Goal: Task Accomplishment & Management: Manage account settings

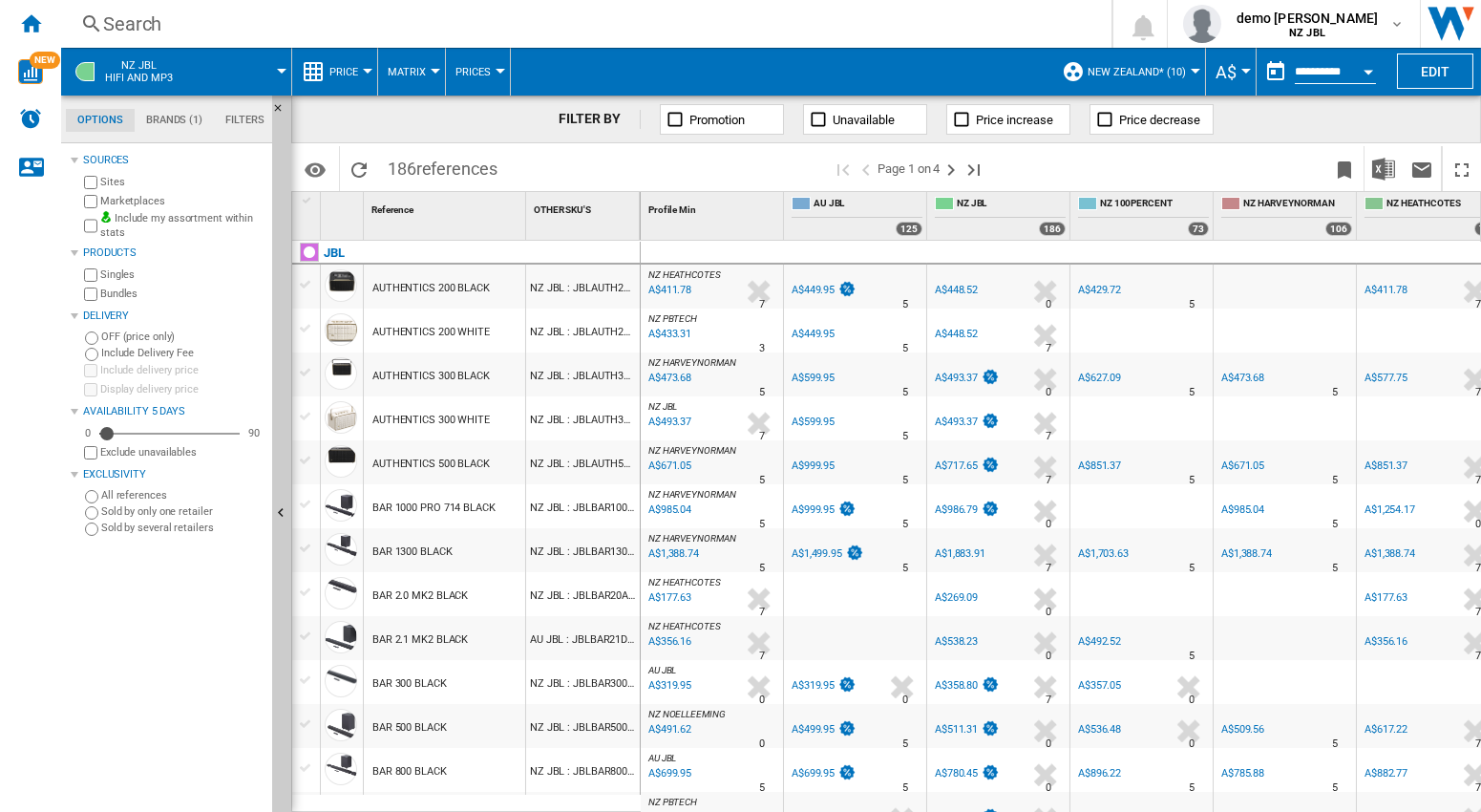
click at [1307, 121] on div "FILTER BY Promotion Unavailable Price increase Price decrease" at bounding box center [886, 119] width 1190 height 48
click at [1237, 67] on md-menu "A$ Argentin Peso Australian Dollar balboa Bolivia [GEOGRAPHIC_DATA] Bulgarian l…" at bounding box center [1232, 71] width 51 height 48
click at [1241, 71] on div "Currency" at bounding box center [1246, 71] width 10 height 5
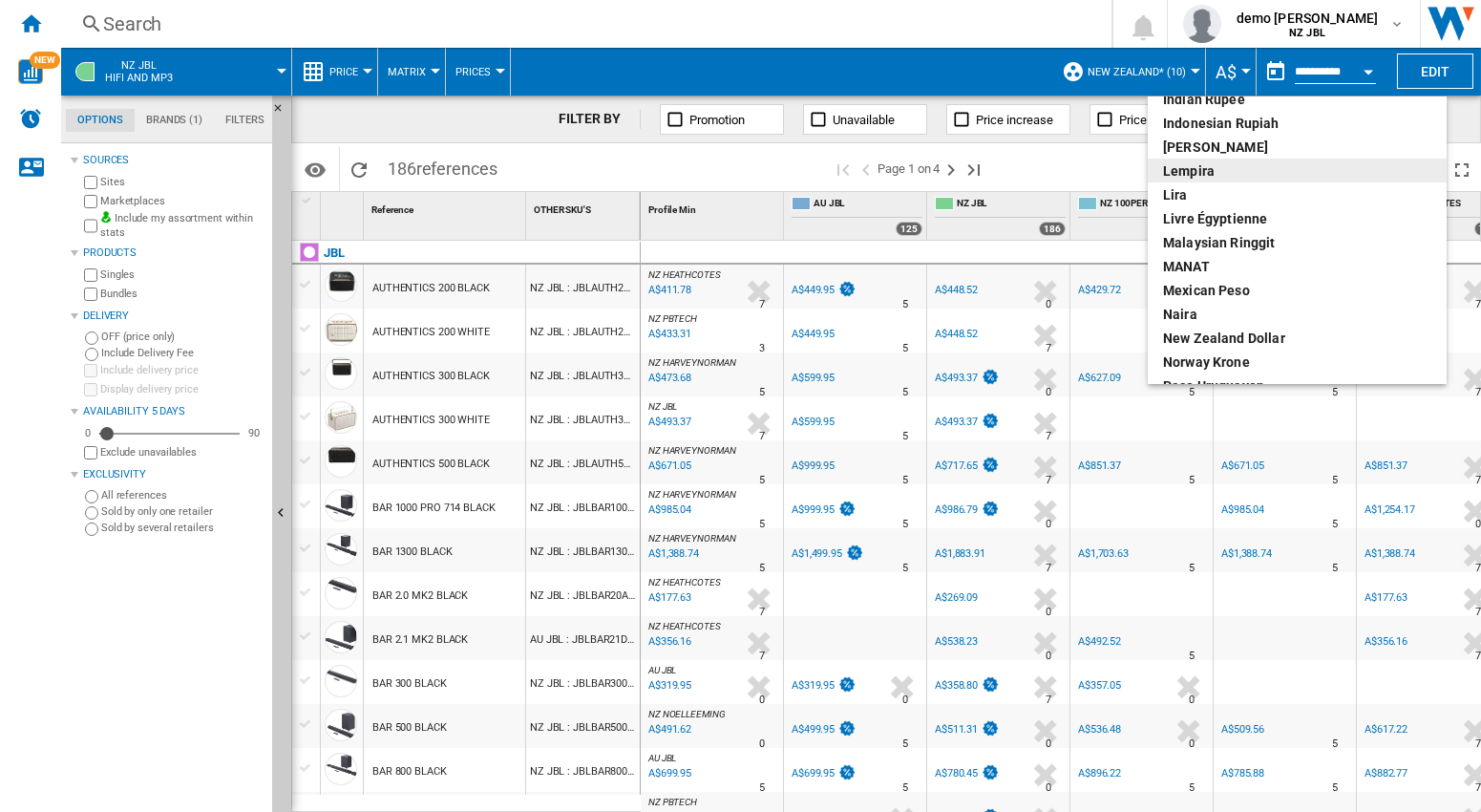
scroll to position [178, 0]
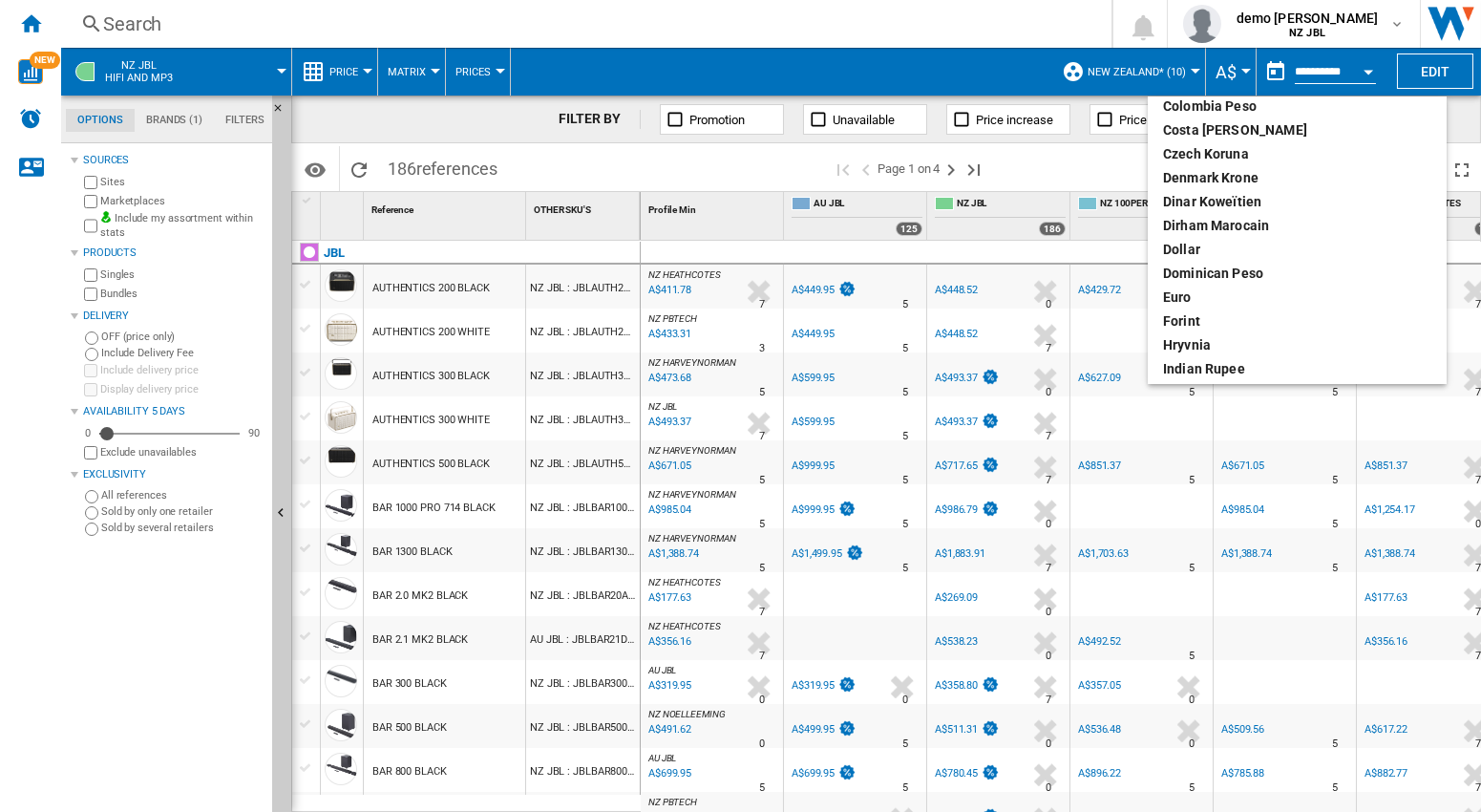
click at [1397, 21] on md-backdrop at bounding box center [740, 406] width 1481 height 812
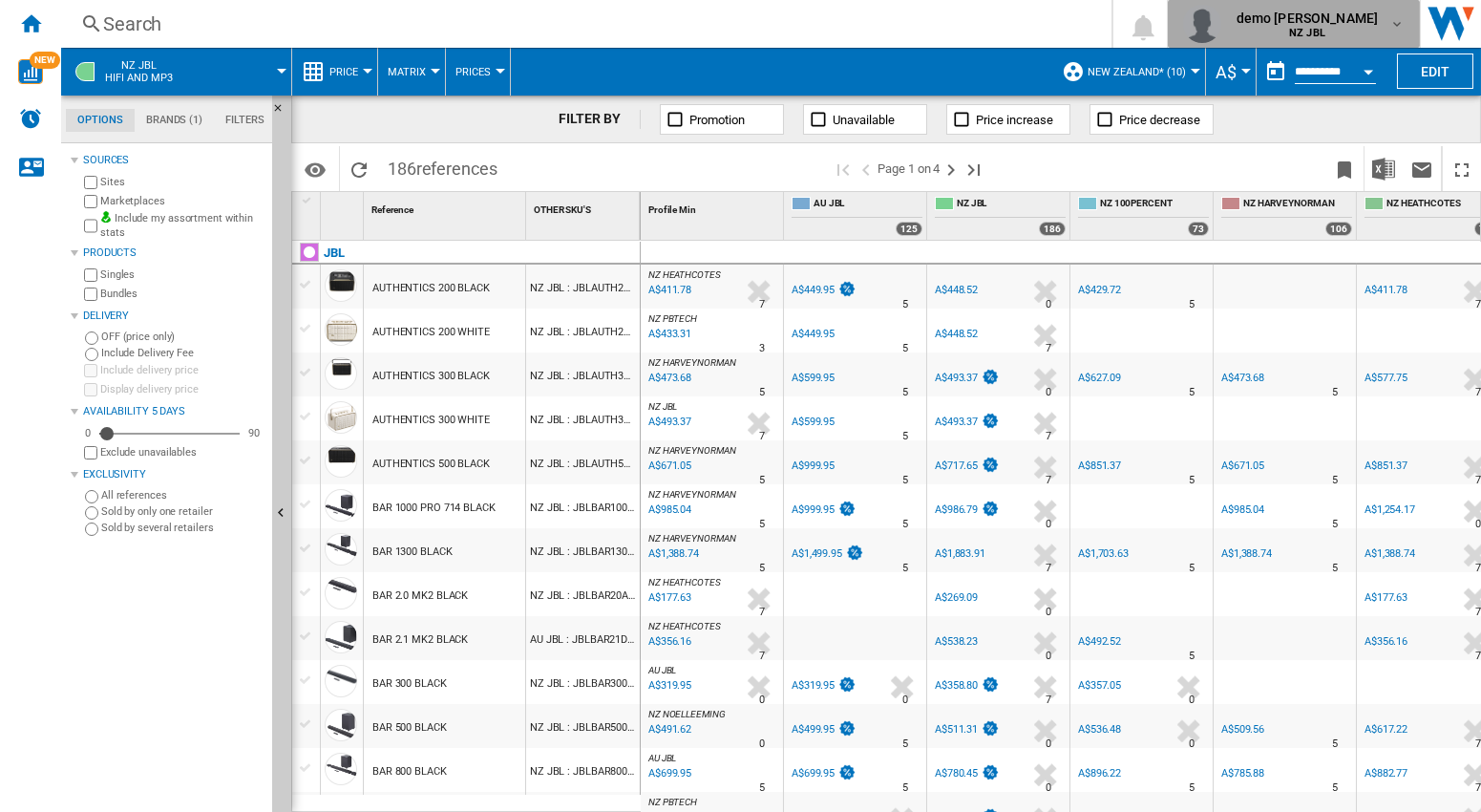
click at [1404, 24] on button "demo [PERSON_NAME] NZ JBL" at bounding box center [1294, 23] width 253 height 48
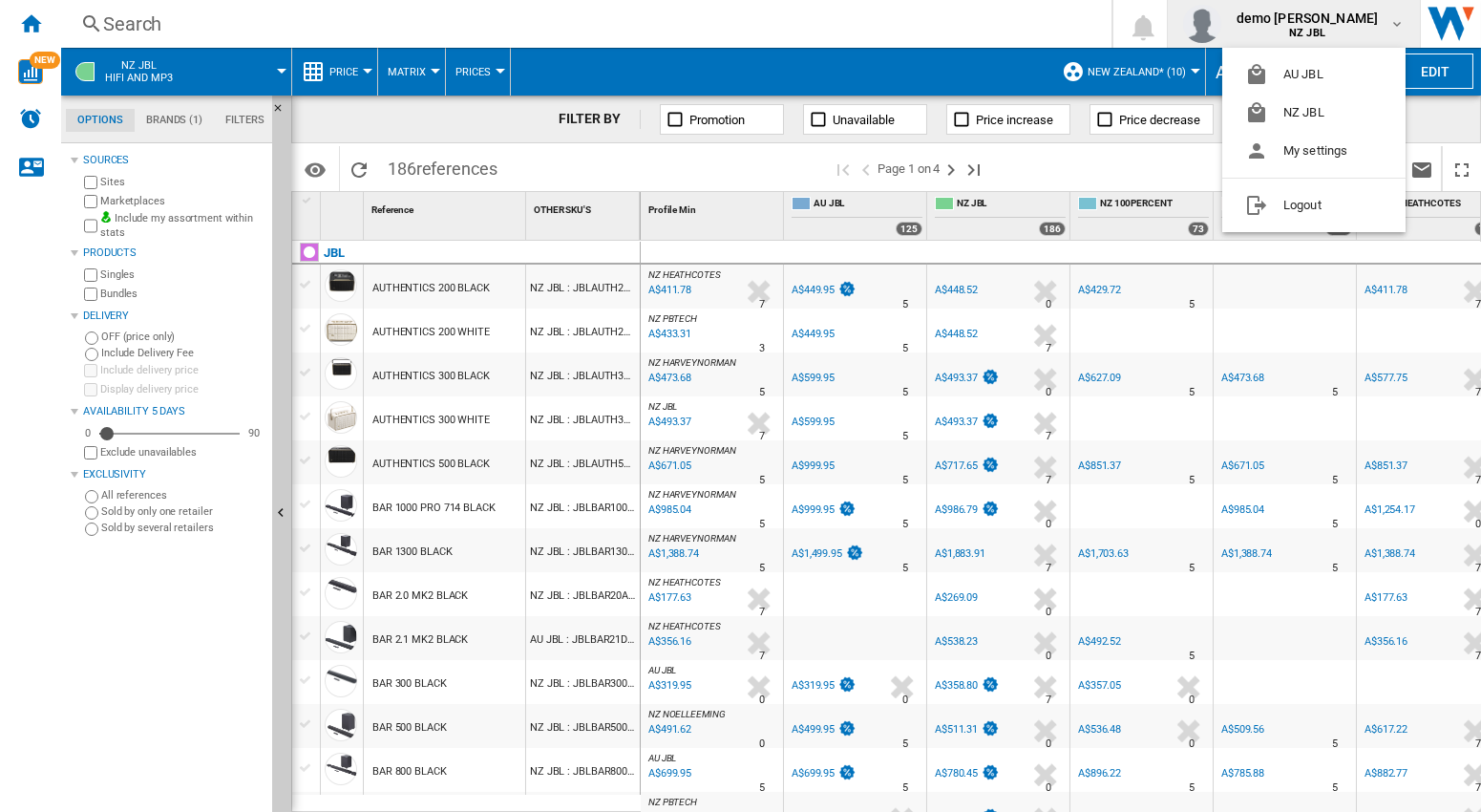
click at [1440, 71] on md-backdrop at bounding box center [740, 406] width 1481 height 812
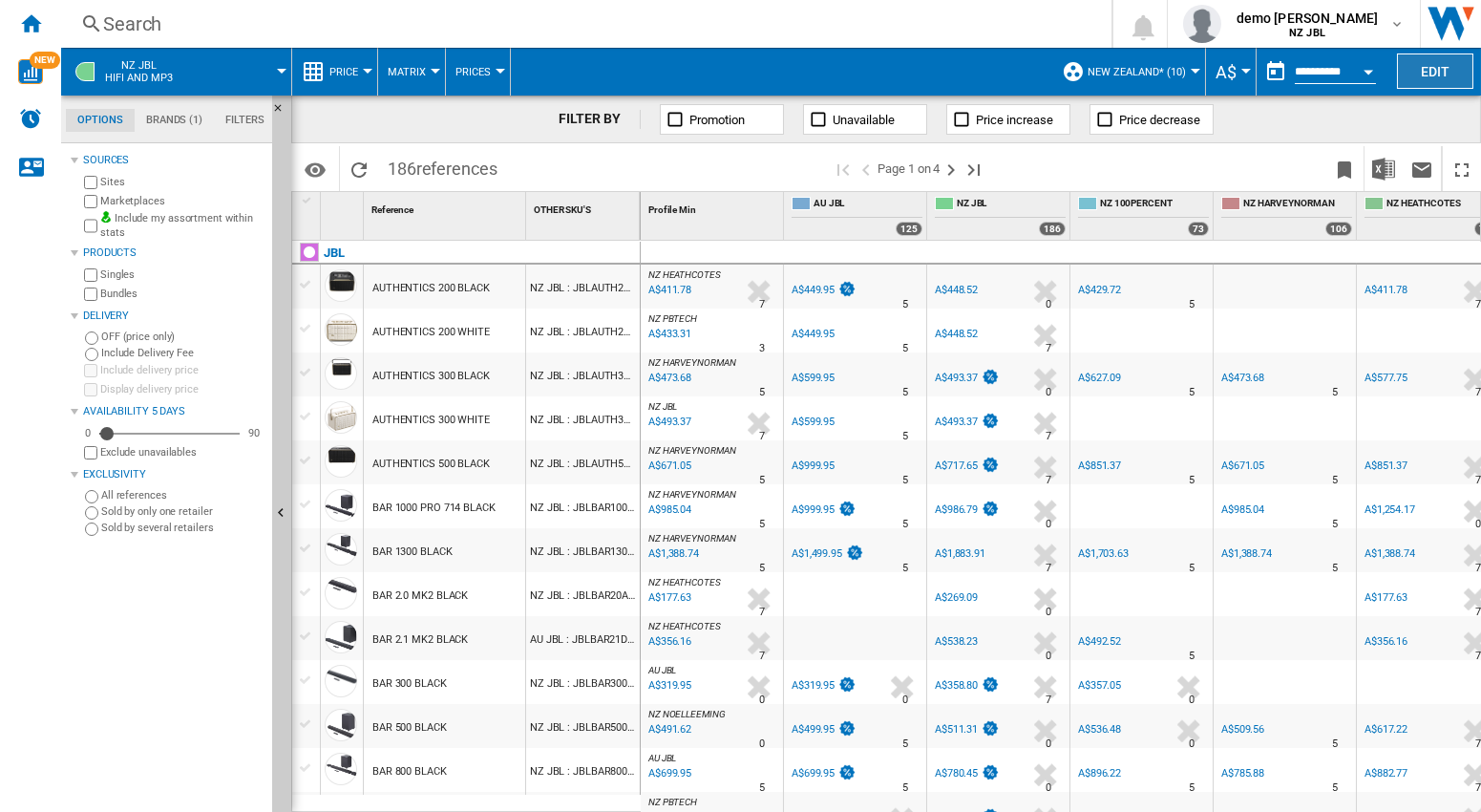
click at [1442, 76] on button "Edit" at bounding box center [1435, 71] width 76 height 35
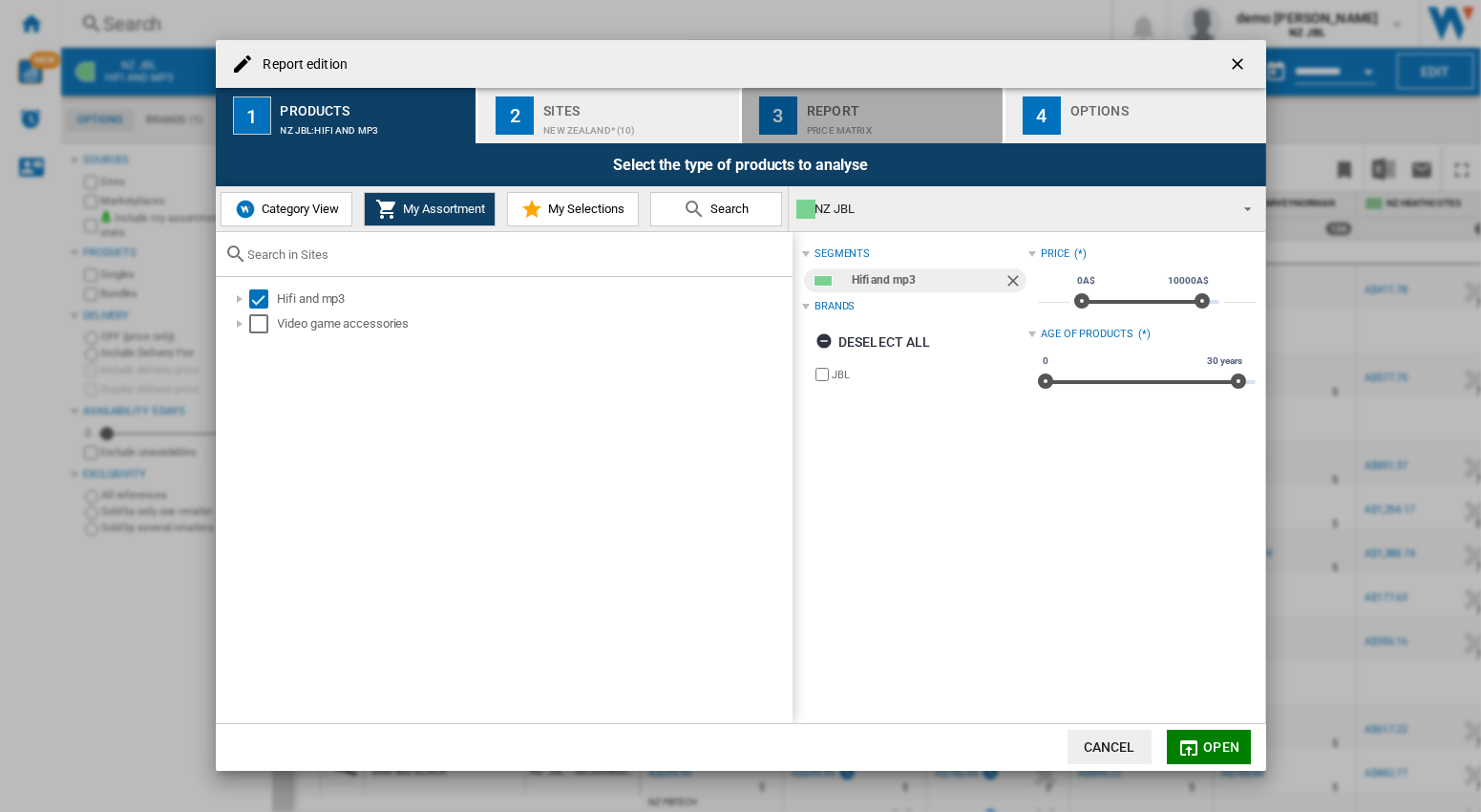
click at [849, 109] on div "Report" at bounding box center [901, 105] width 188 height 20
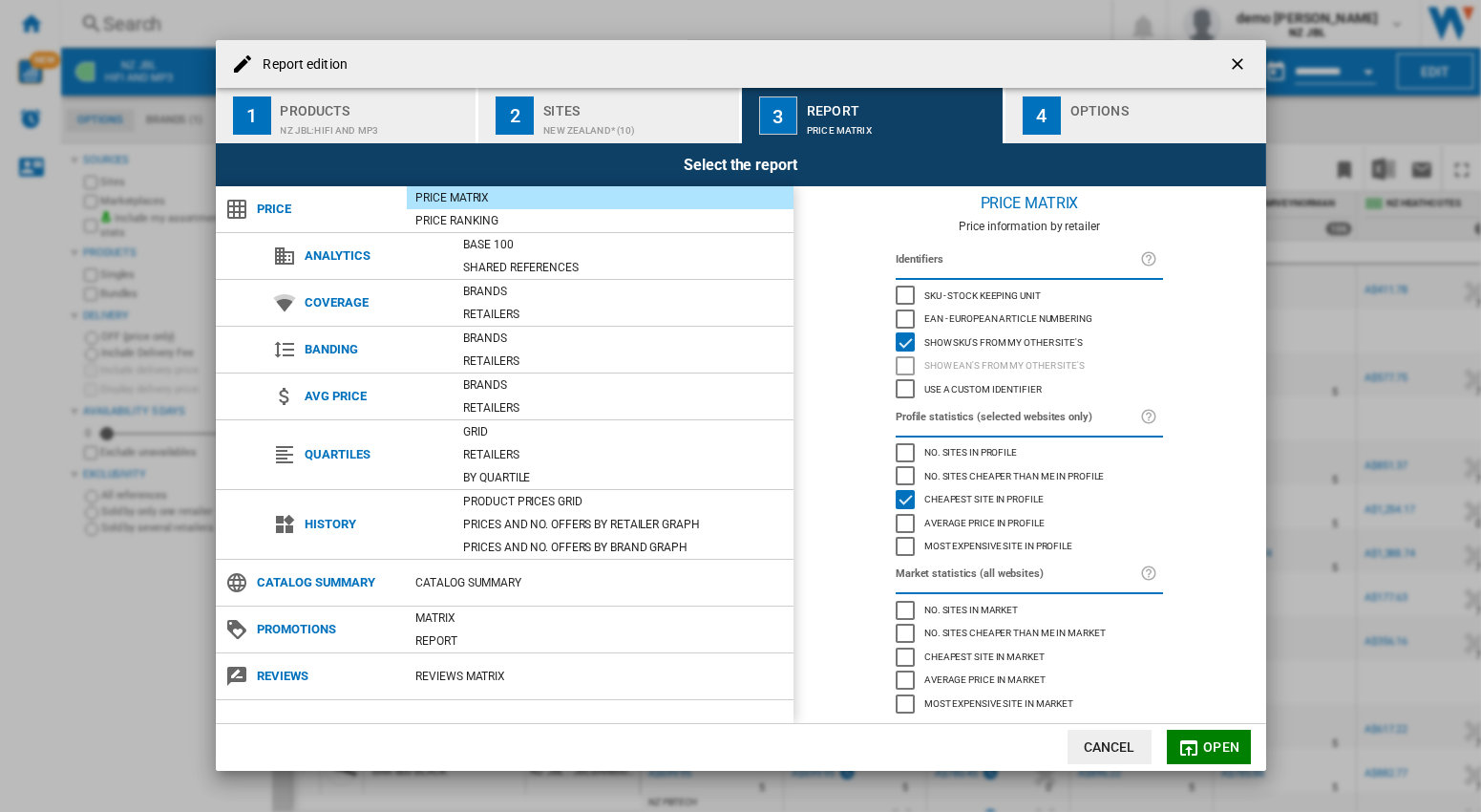
scroll to position [0, 0]
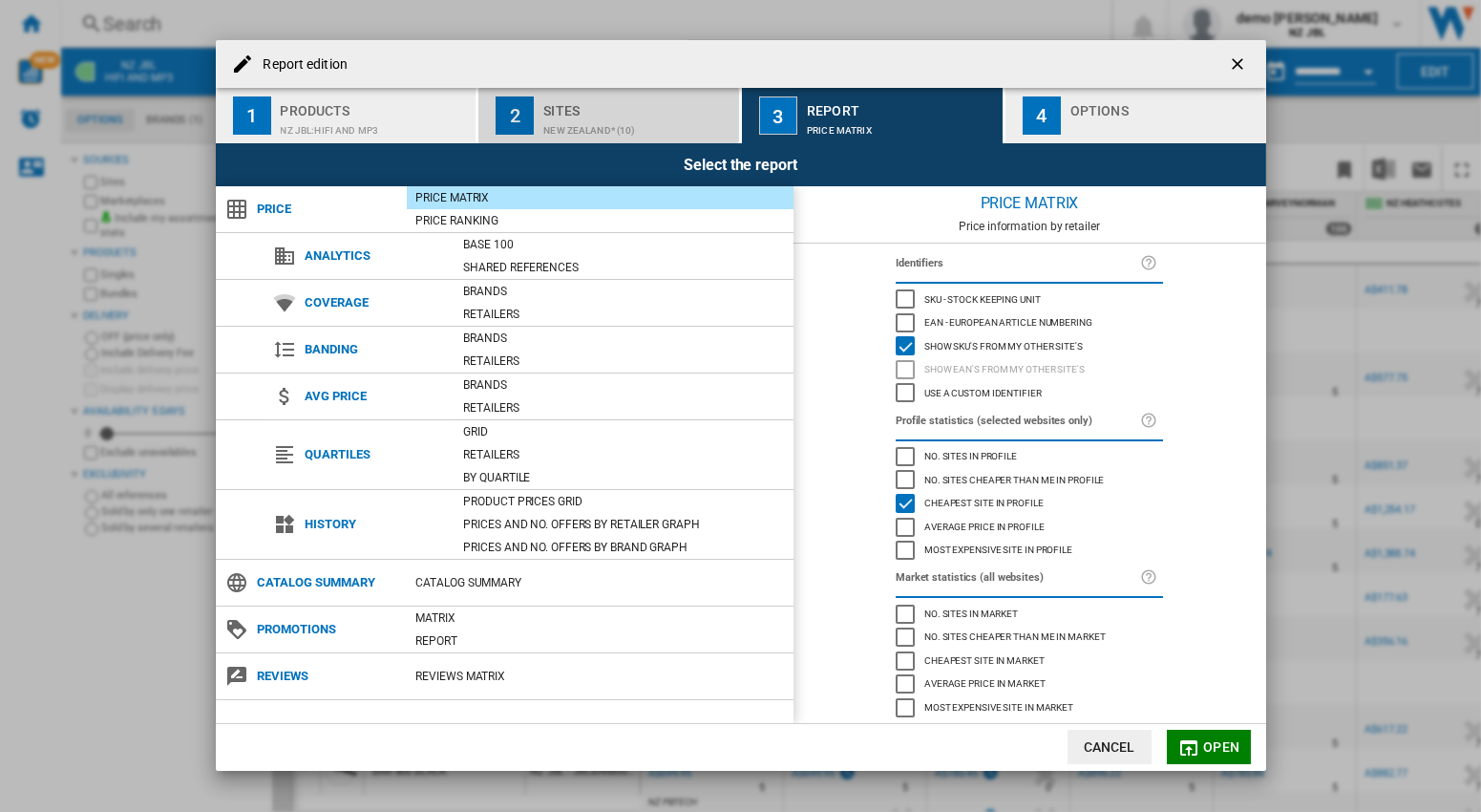
click at [582, 113] on div "Sites" at bounding box center [637, 105] width 188 height 20
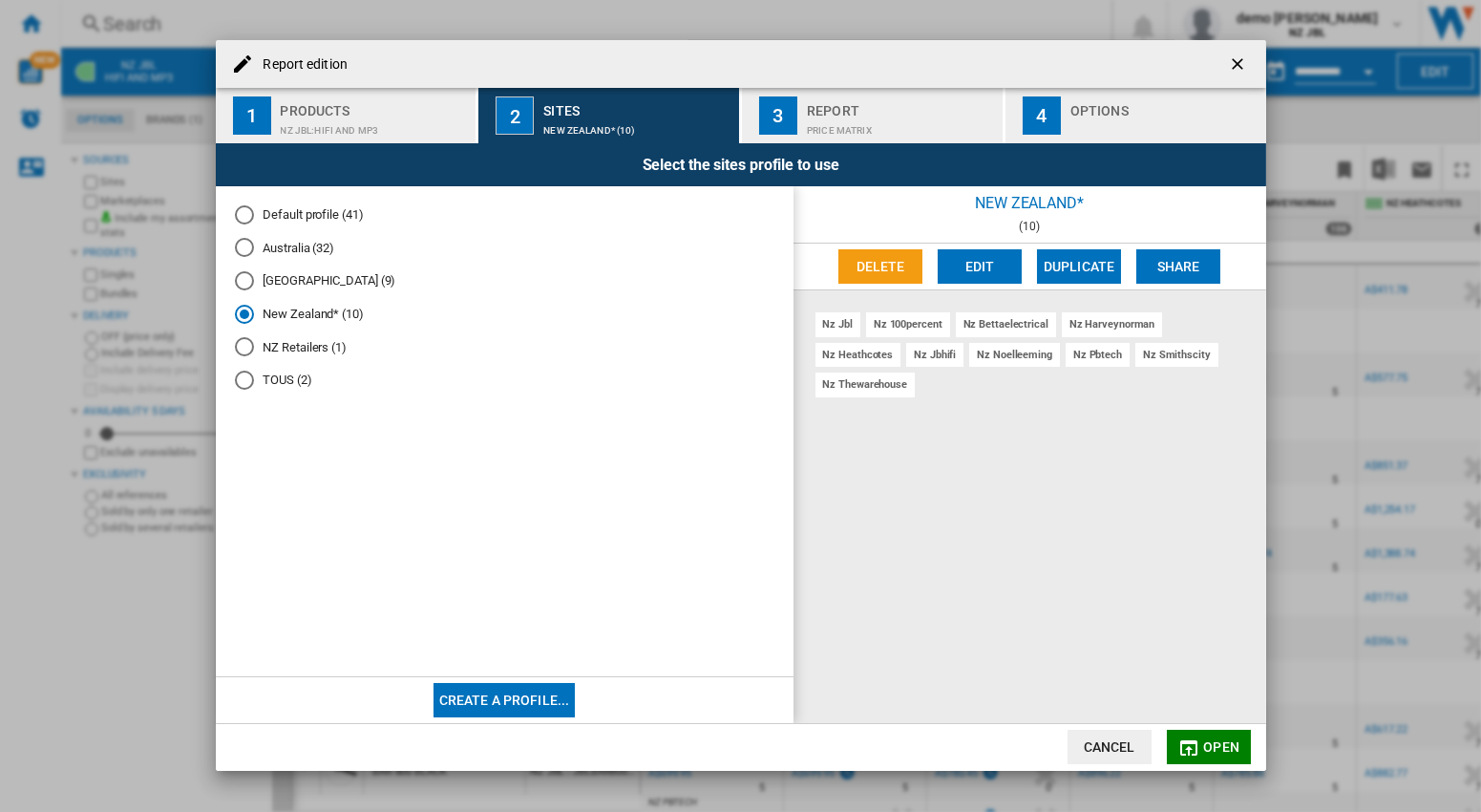
click at [993, 271] on button "Edit" at bounding box center [980, 266] width 84 height 34
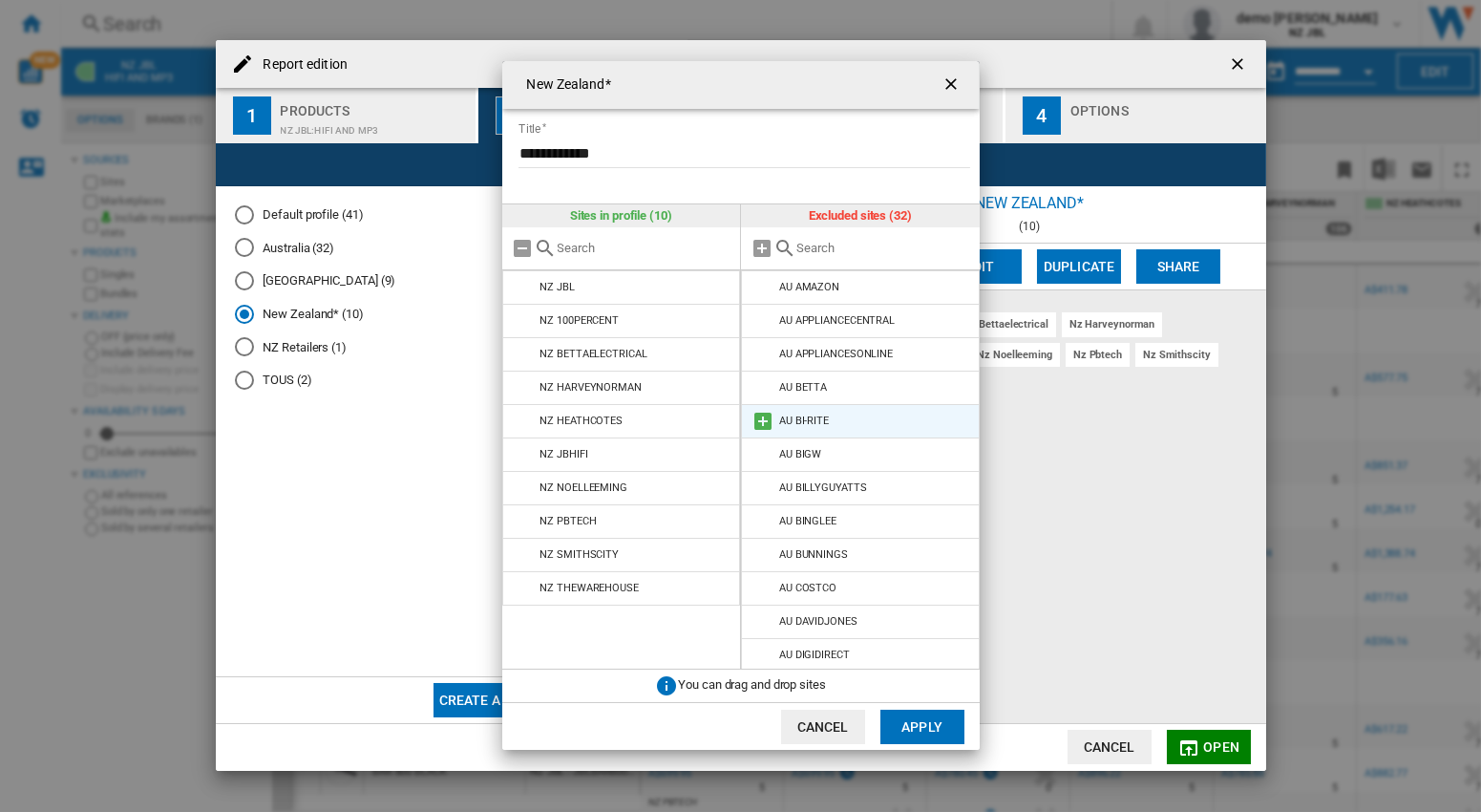
click at [938, 249] on button "Edit" at bounding box center [980, 266] width 84 height 34
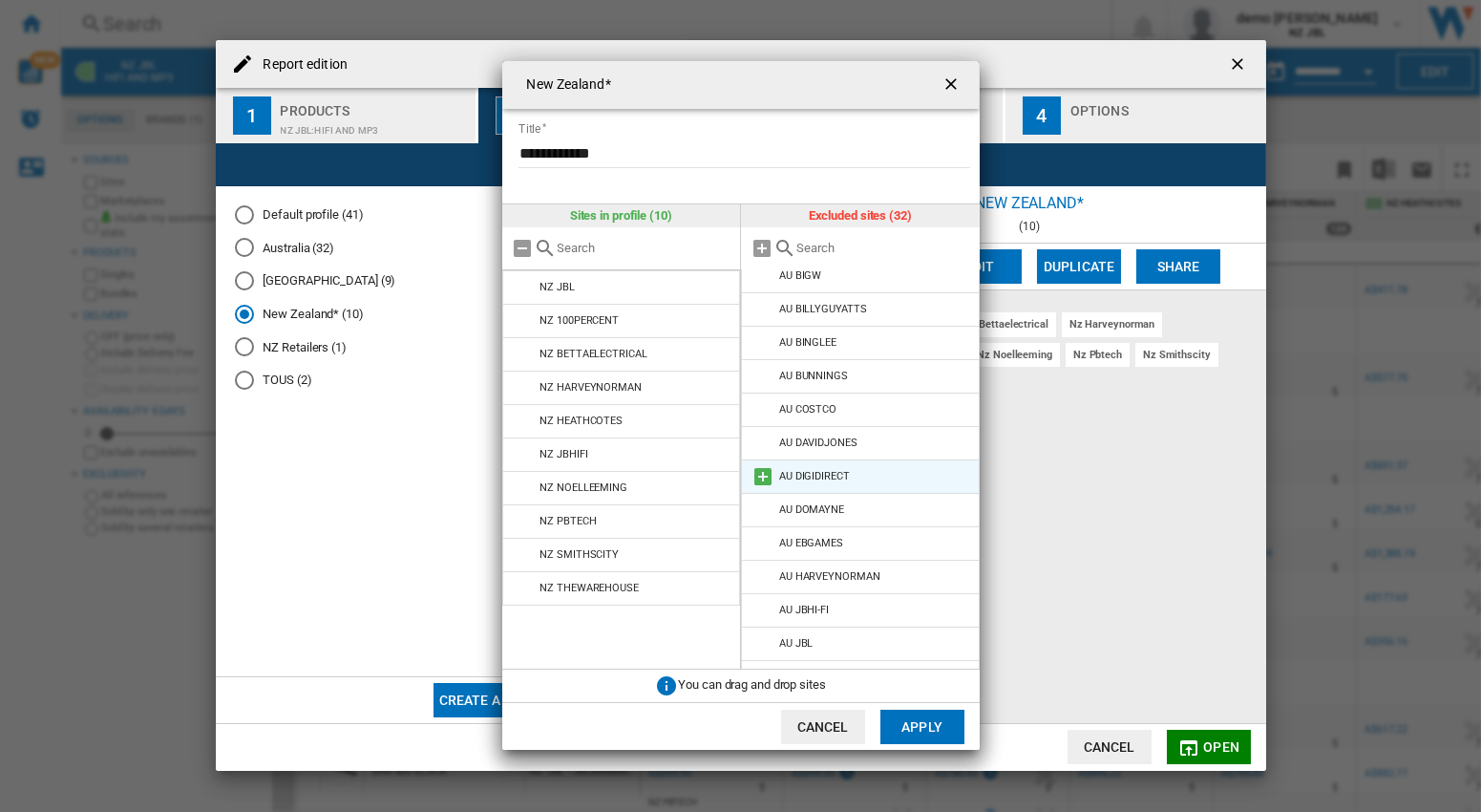
scroll to position [269, 0]
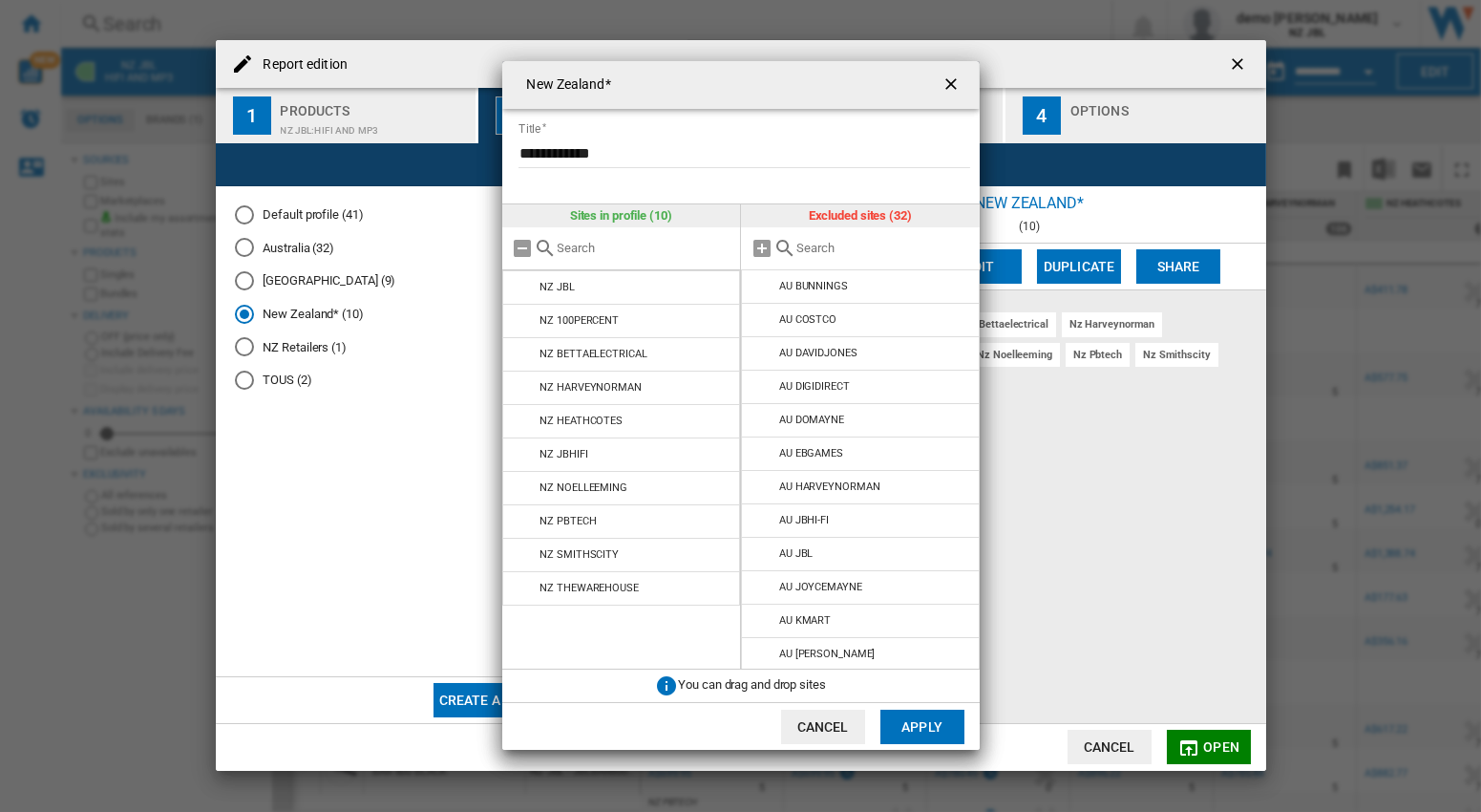
click at [956, 89] on ng-md-icon "getI18NText('BUTTONS.CLOSE_DIALOG')" at bounding box center [953, 86] width 23 height 23
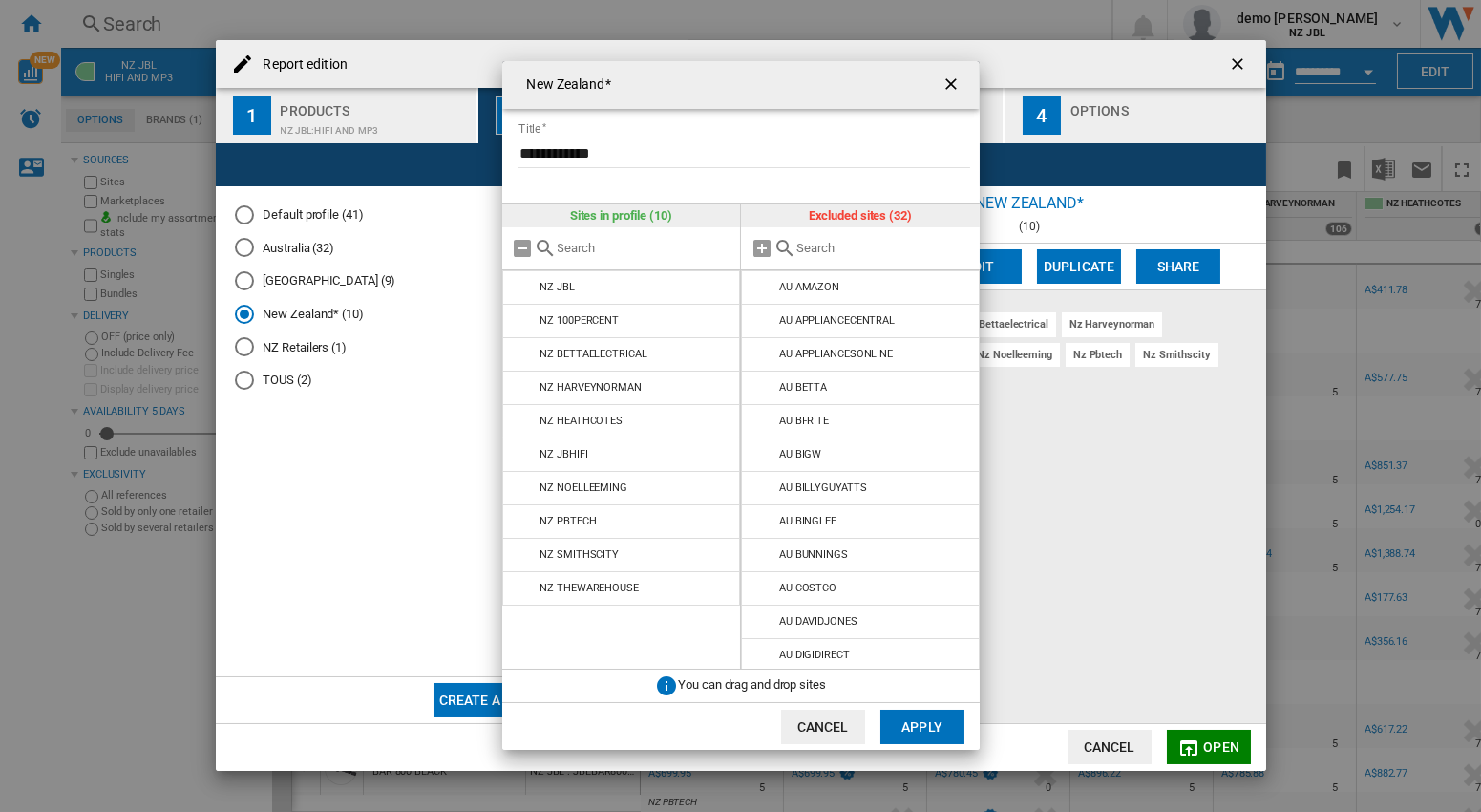
click at [1243, 65] on div "**********" at bounding box center [740, 405] width 1481 height 811
drag, startPoint x: 824, startPoint y: 721, endPoint x: 1022, endPoint y: 652, distance: 209.7
click at [825, 721] on button "Cancel" at bounding box center [823, 726] width 84 height 34
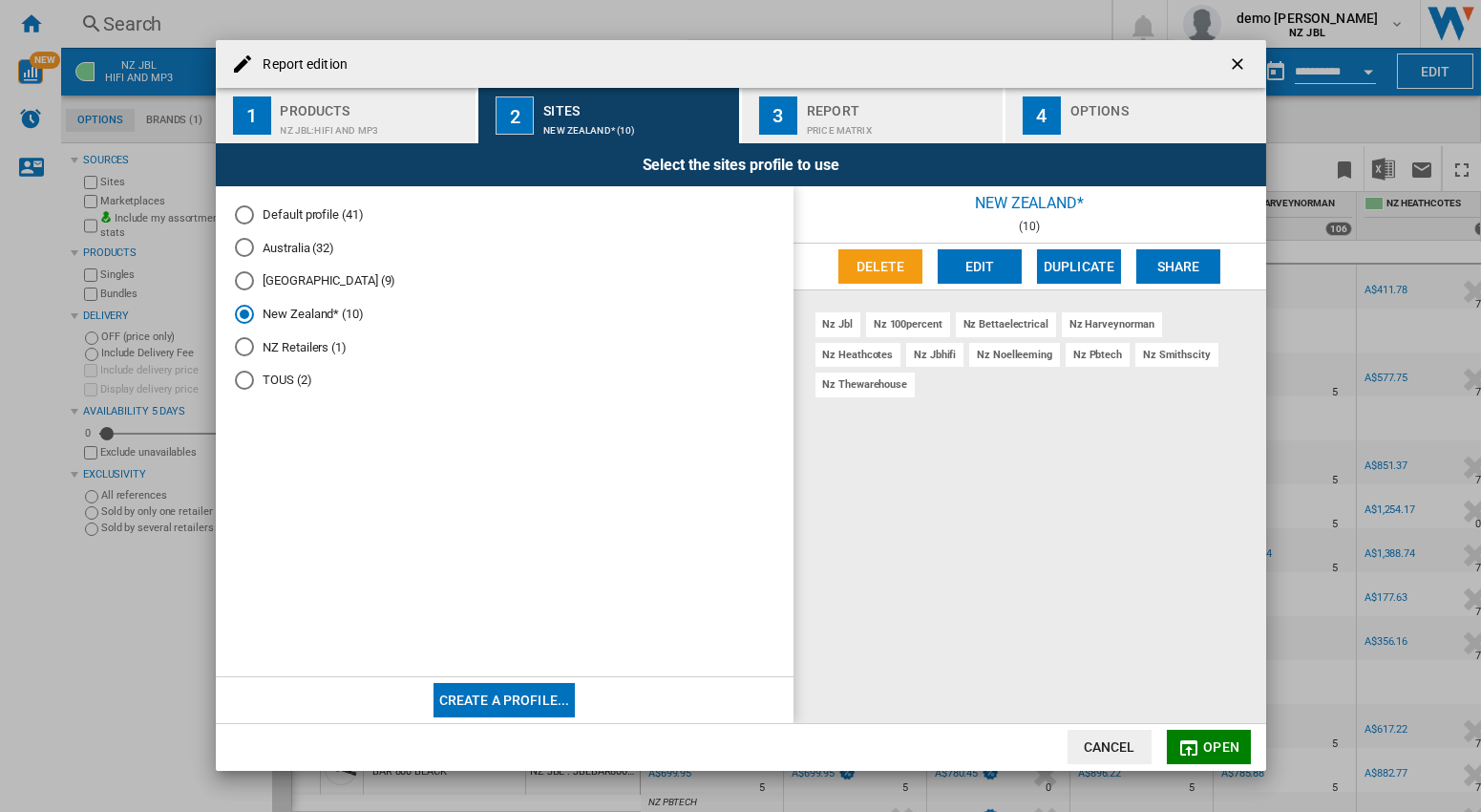
click at [1238, 65] on ng-md-icon "getI18NText('BUTTONS.CLOSE_DIALOG')" at bounding box center [1240, 66] width 23 height 23
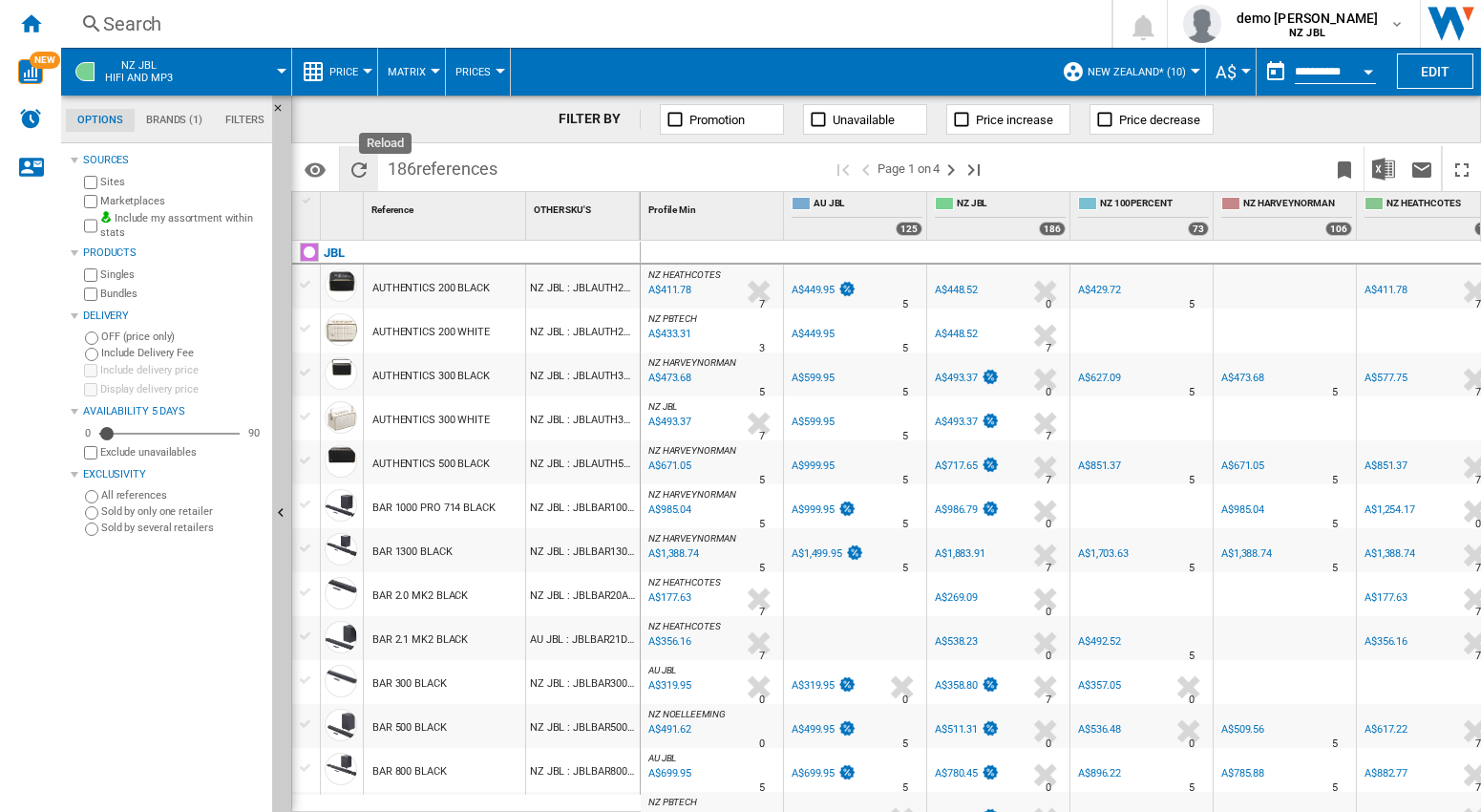
click at [366, 165] on ng-md-icon "Reload" at bounding box center [359, 170] width 23 height 23
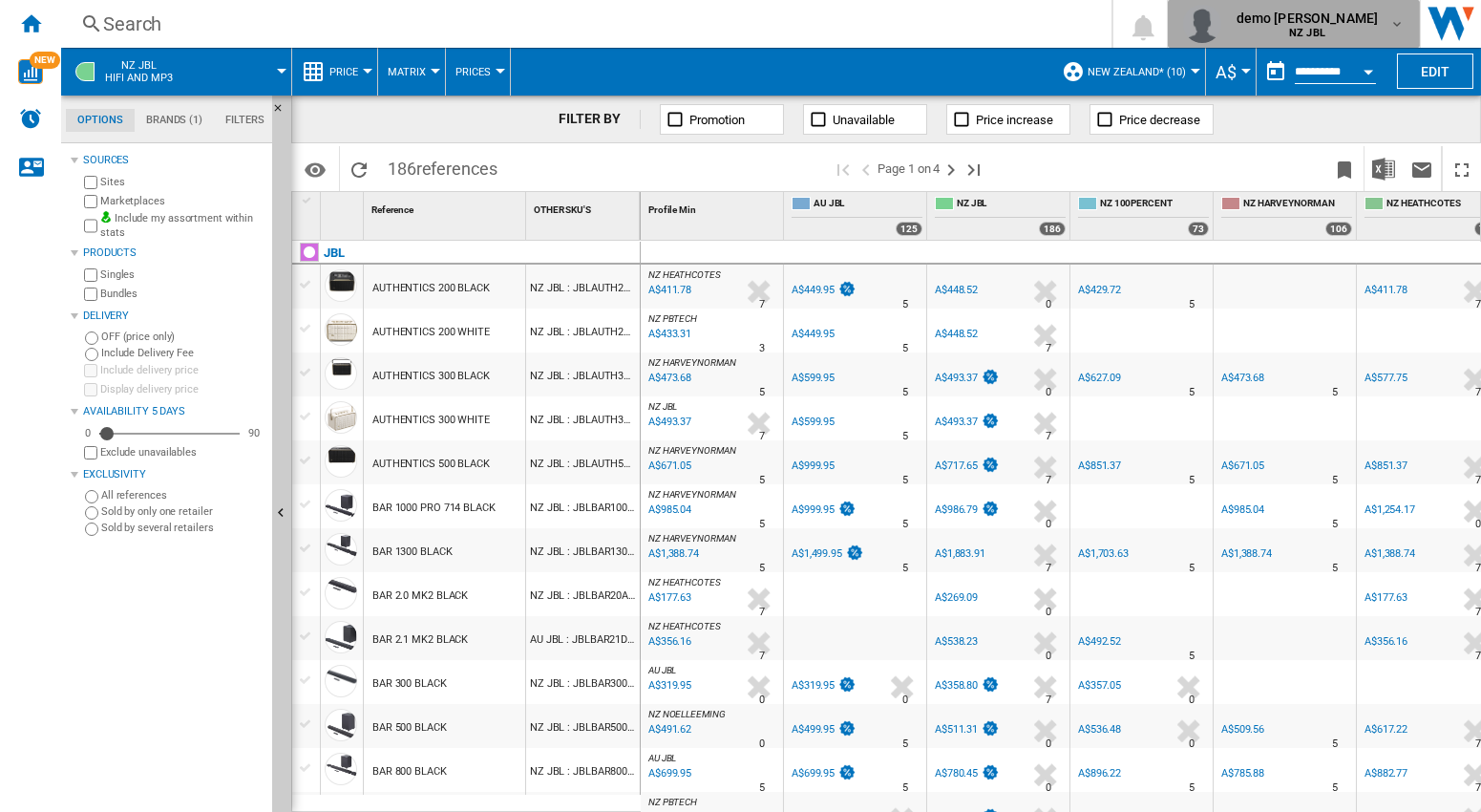
click at [1398, 18] on md-icon "button" at bounding box center [1397, 24] width 16 height 16
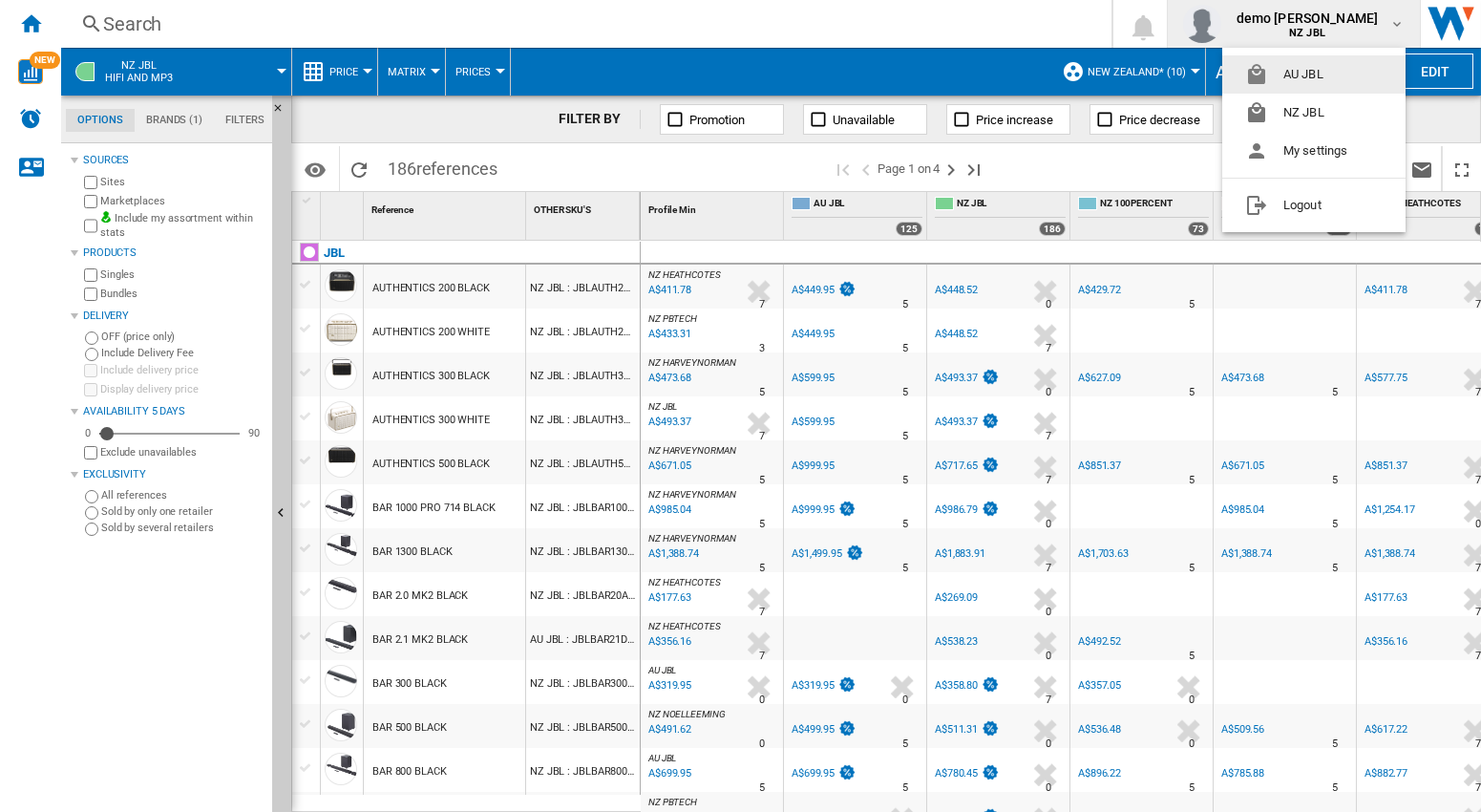
click at [1298, 74] on button "AU JBL" at bounding box center [1314, 74] width 183 height 38
